Goal: Transaction & Acquisition: Purchase product/service

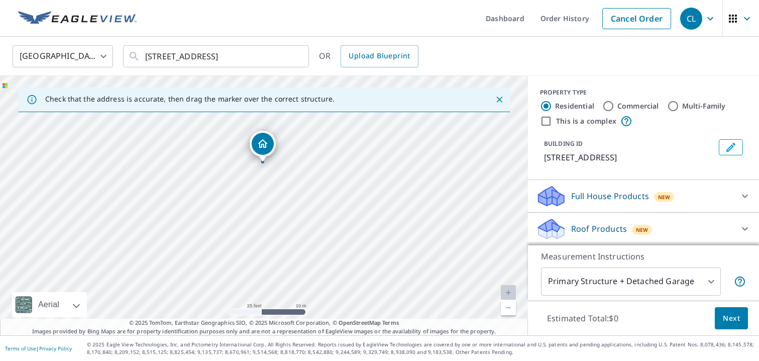
scroll to position [152, 0]
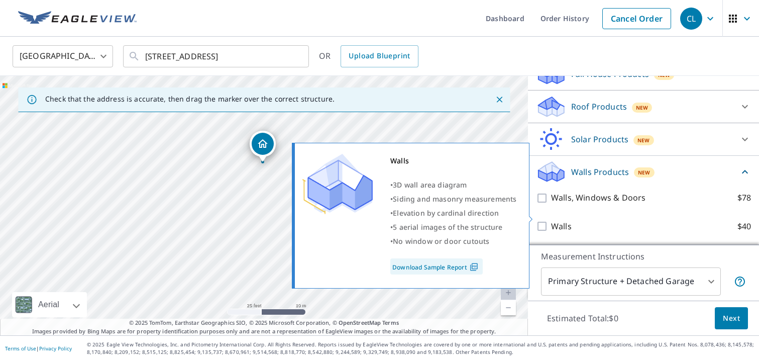
click at [543, 220] on input "Walls $40" at bounding box center [543, 226] width 15 height 12
checkbox input "true"
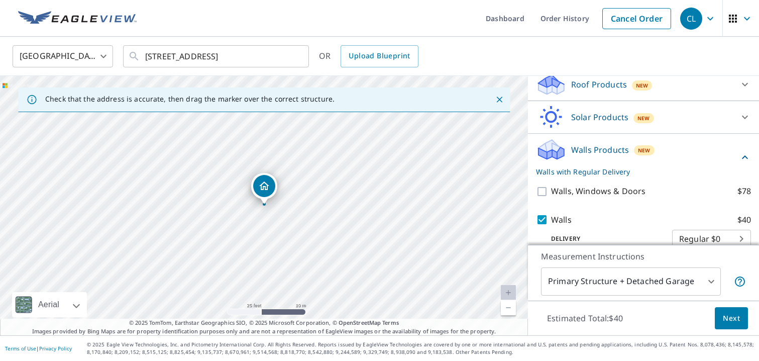
scroll to position [189, 0]
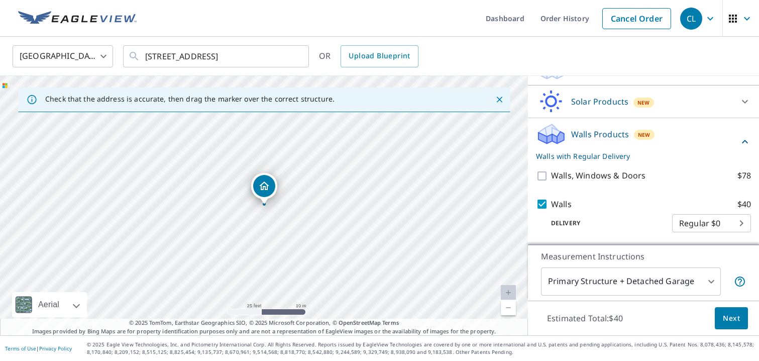
click at [726, 314] on span "Next" at bounding box center [731, 318] width 17 height 13
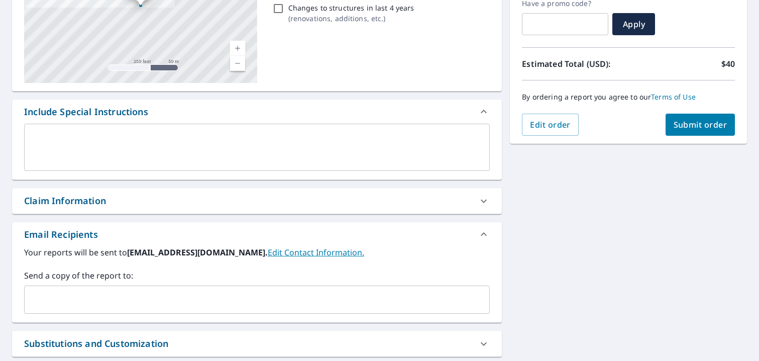
scroll to position [204, 0]
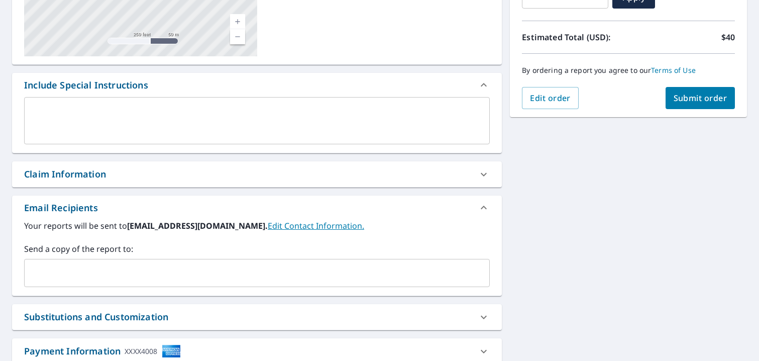
click at [163, 282] on input "text" at bounding box center [250, 272] width 442 height 19
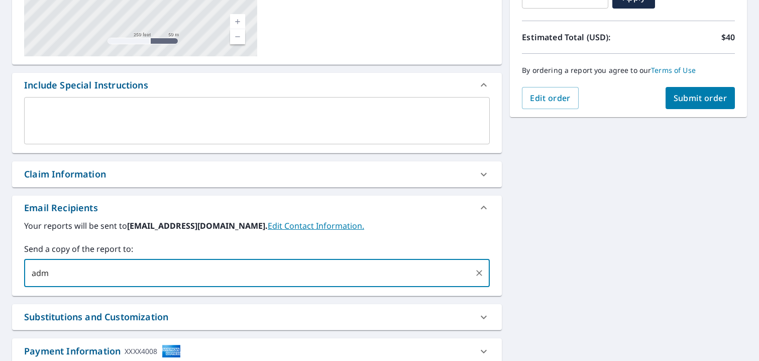
type input "[EMAIL_ADDRESS][DOMAIN_NAME]"
type input "v"
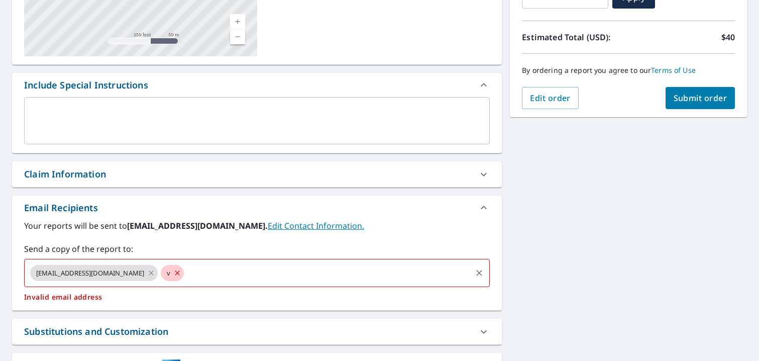
click at [176, 278] on icon at bounding box center [177, 272] width 8 height 11
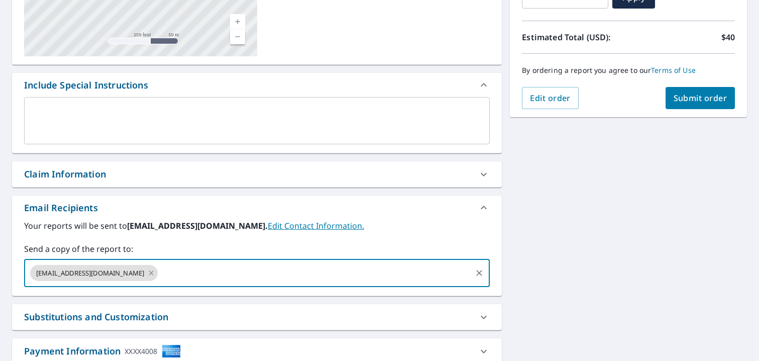
paste input "[PERSON_NAME][EMAIL_ADDRESS][DOMAIN_NAME]"
type input "[PERSON_NAME][EMAIL_ADDRESS][DOMAIN_NAME]"
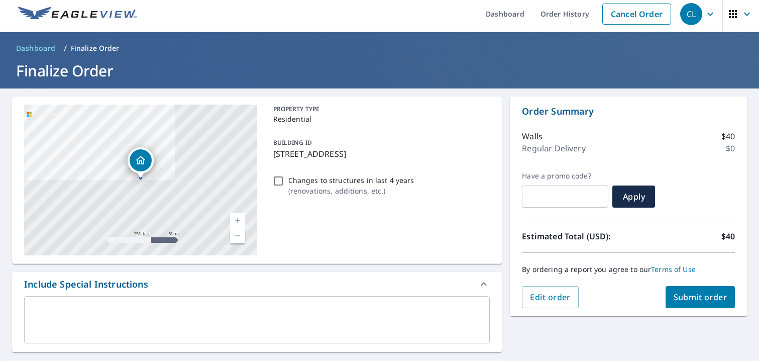
scroll to position [9, 0]
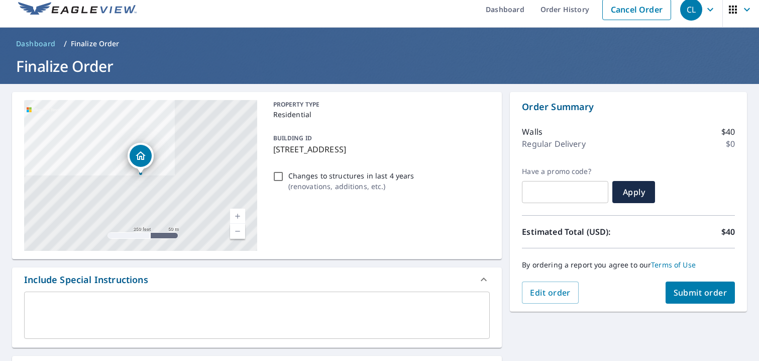
click at [703, 293] on span "Submit order" at bounding box center [701, 292] width 54 height 11
